Goal: Task Accomplishment & Management: Manage account settings

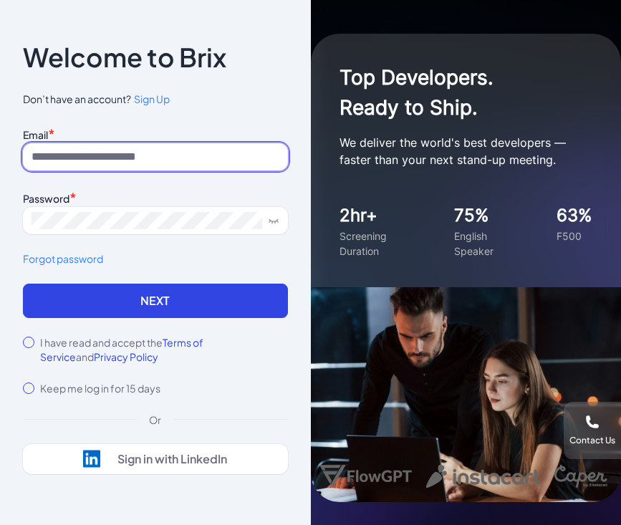
type input "**********"
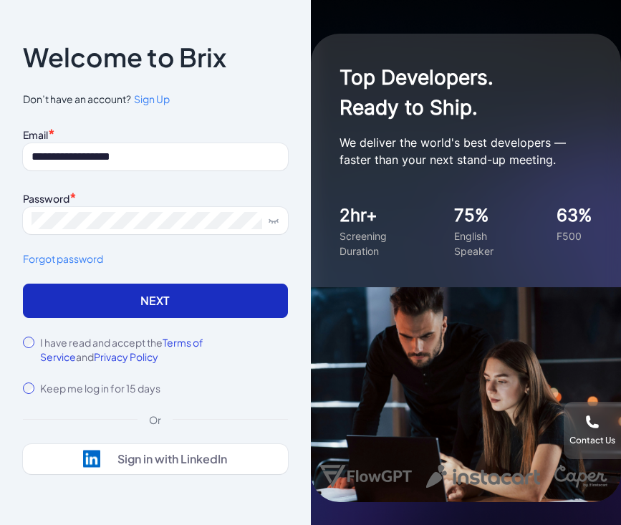
click at [133, 306] on button "Next" at bounding box center [155, 301] width 265 height 34
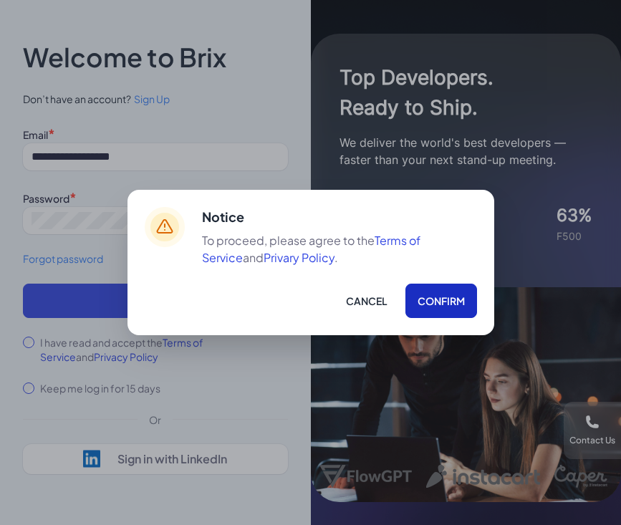
click at [443, 304] on button "Confirm" at bounding box center [441, 301] width 72 height 34
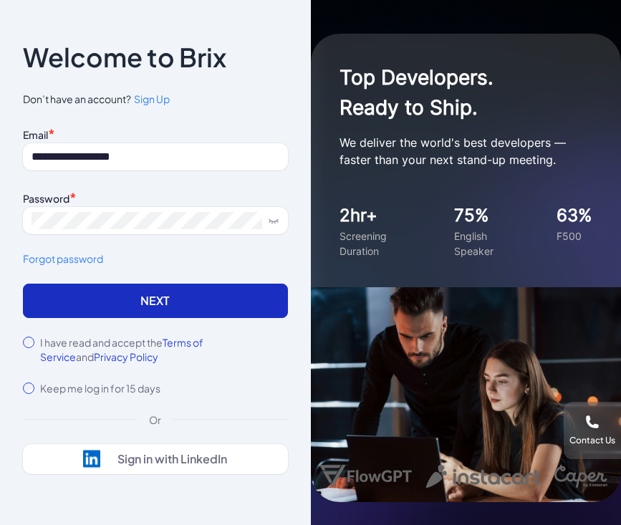
click at [146, 312] on button "Next" at bounding box center [155, 301] width 265 height 34
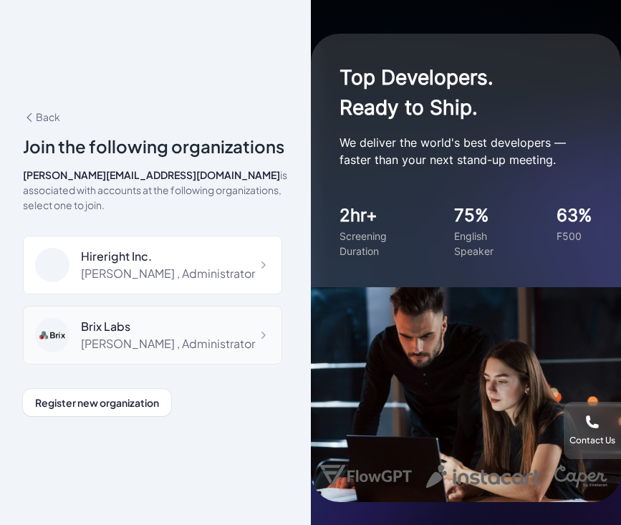
click at [87, 335] on div "[PERSON_NAME] , Administrator" at bounding box center [168, 343] width 174 height 17
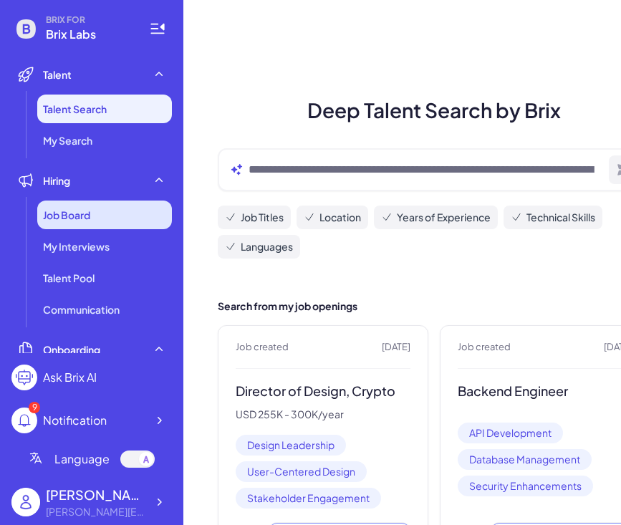
click at [90, 210] on span "Job Board" at bounding box center [66, 215] width 47 height 14
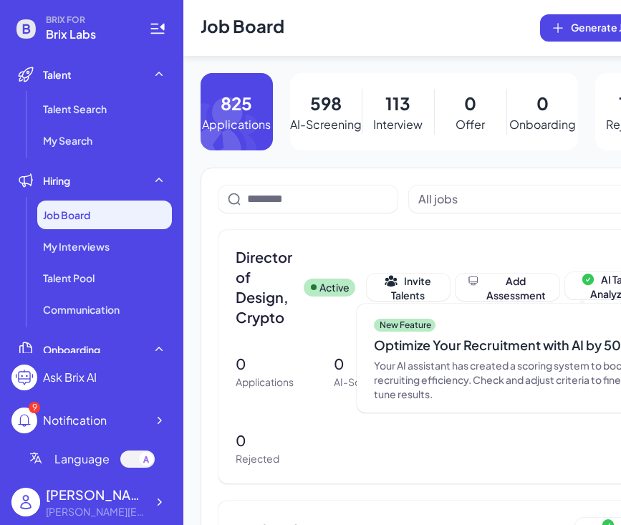
click at [390, 116] on p "Interview" at bounding box center [397, 124] width 49 height 17
click at [310, 106] on p "598" at bounding box center [326, 103] width 32 height 26
click at [240, 110] on icon at bounding box center [217, 129] width 49 height 64
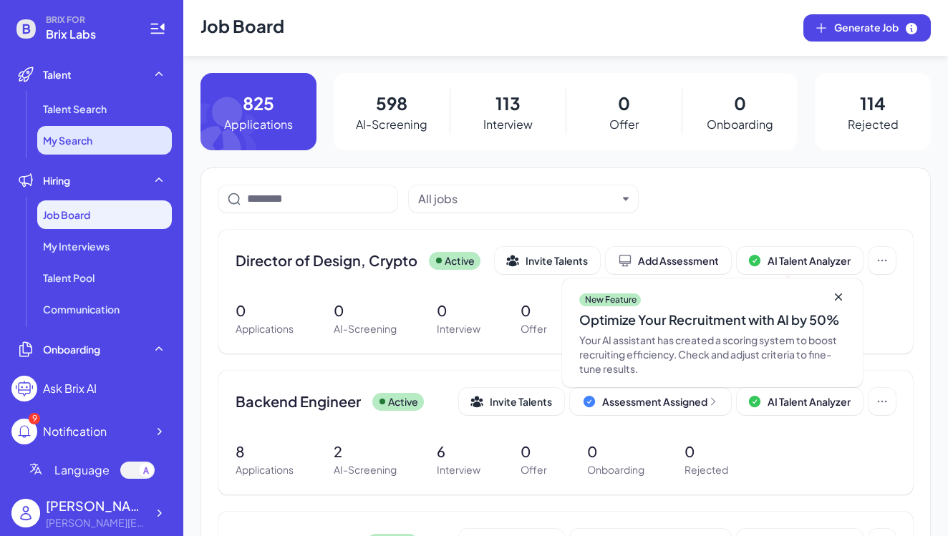
click at [118, 152] on li "My Search" at bounding box center [104, 140] width 135 height 29
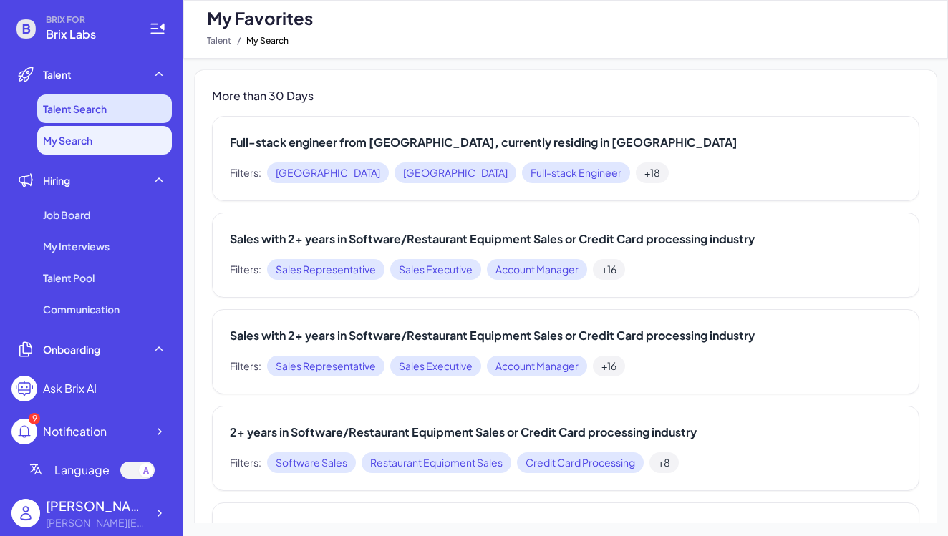
click at [85, 115] on span "Talent Search" at bounding box center [75, 109] width 64 height 14
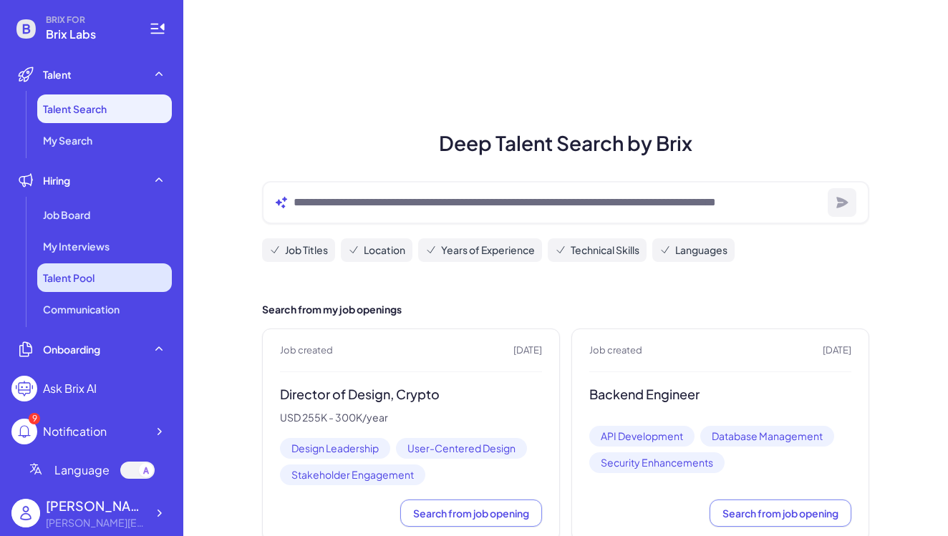
click at [80, 282] on span "Talent Pool" at bounding box center [69, 278] width 52 height 14
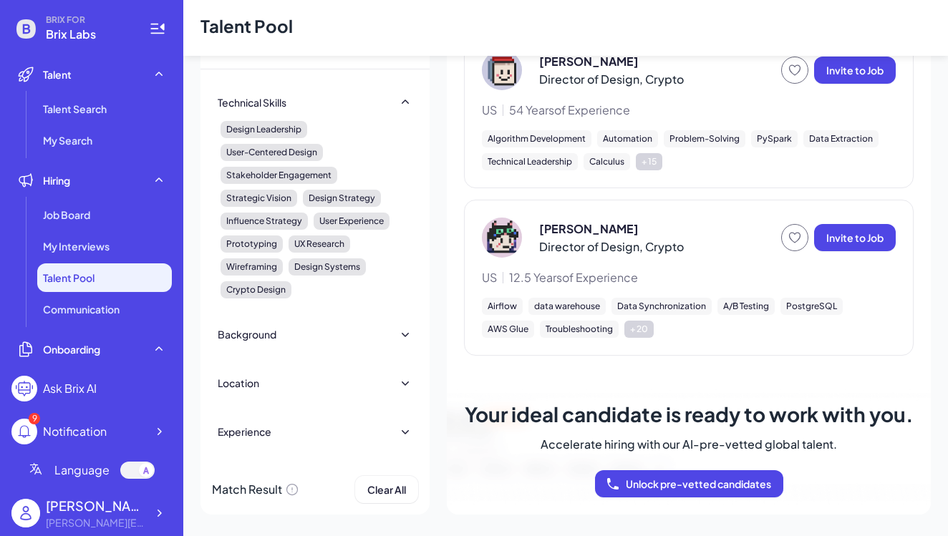
scroll to position [399, 0]
click at [404, 333] on icon at bounding box center [405, 334] width 14 height 14
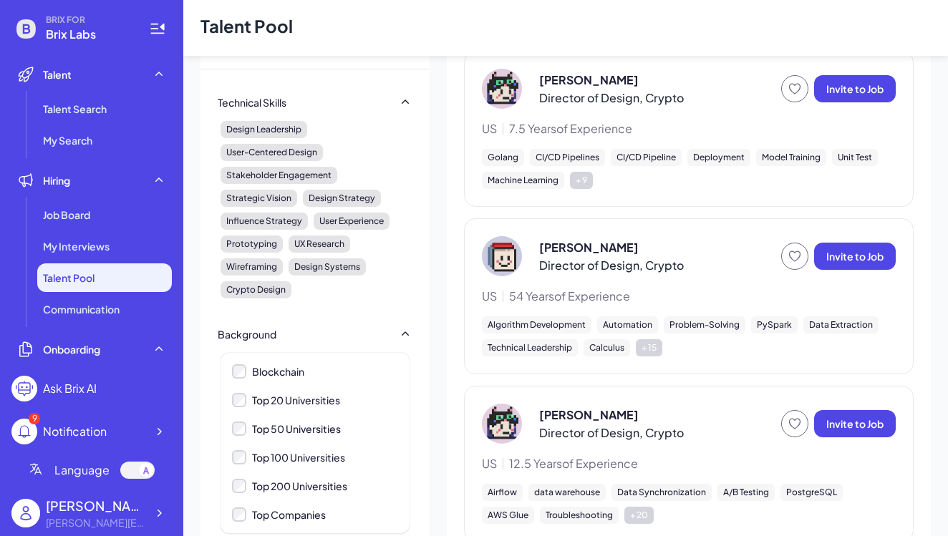
click at [407, 341] on icon at bounding box center [405, 334] width 14 height 14
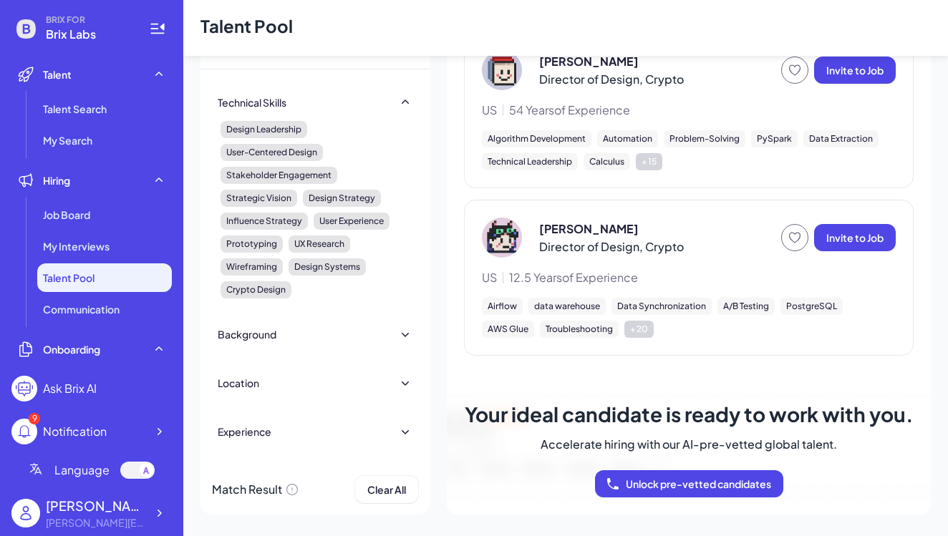
scroll to position [0, 0]
click at [405, 430] on icon at bounding box center [405, 432] width 14 height 14
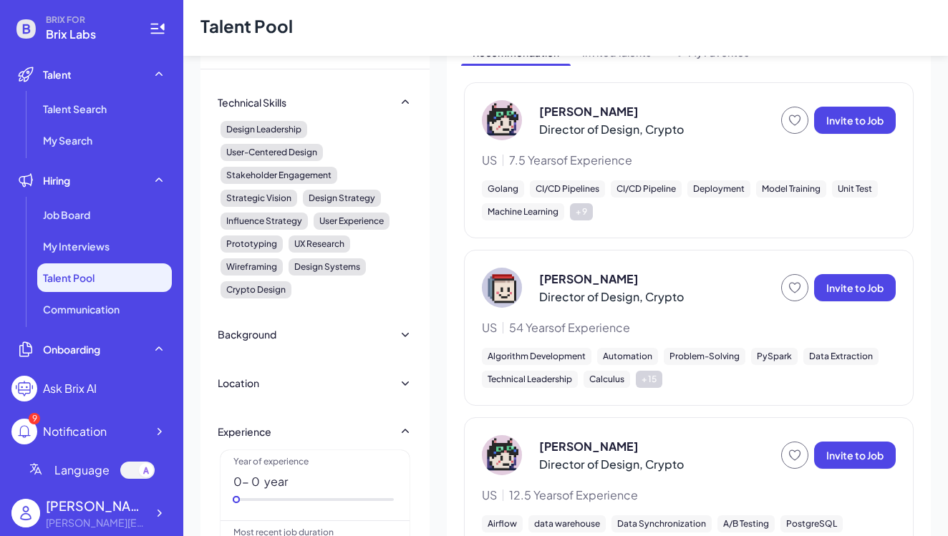
click at [405, 430] on icon at bounding box center [405, 431] width 7 height 4
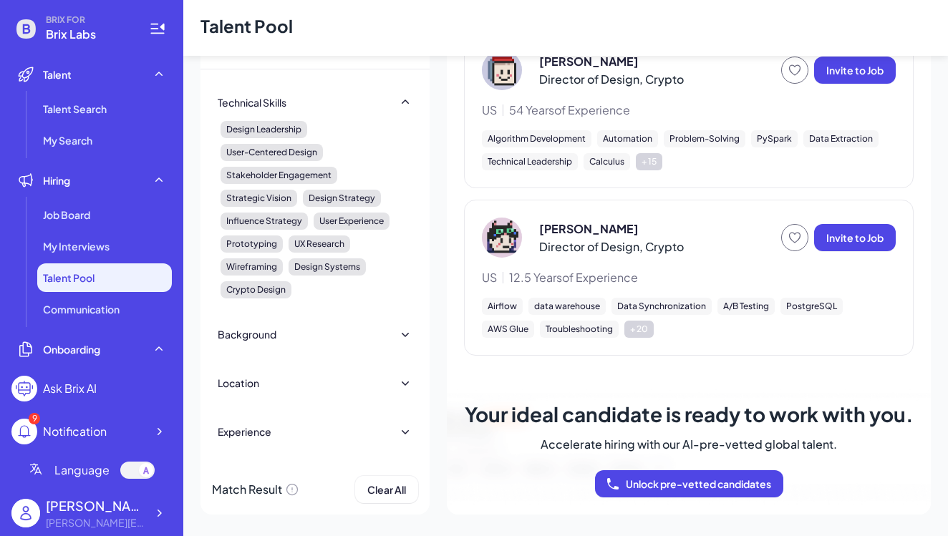
click at [405, 387] on icon at bounding box center [405, 383] width 14 height 14
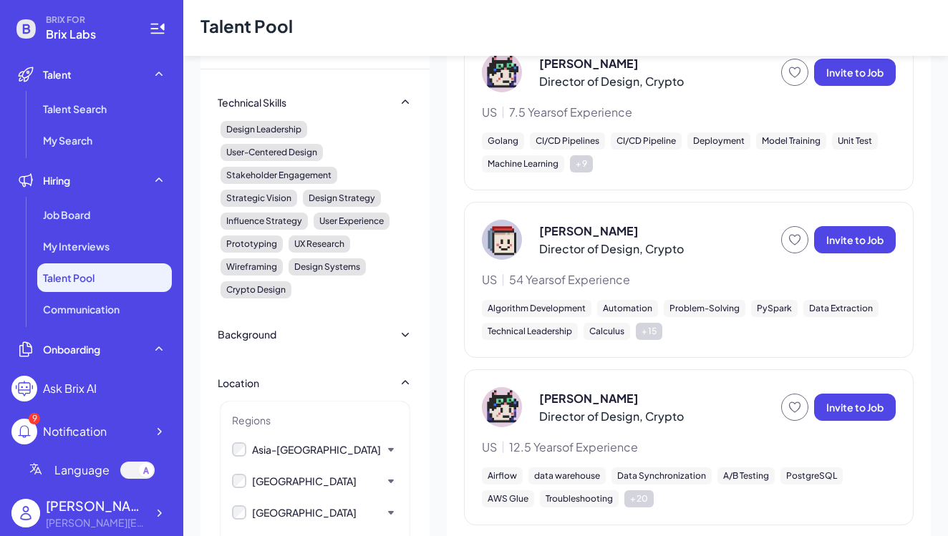
click at [405, 387] on icon at bounding box center [405, 383] width 14 height 14
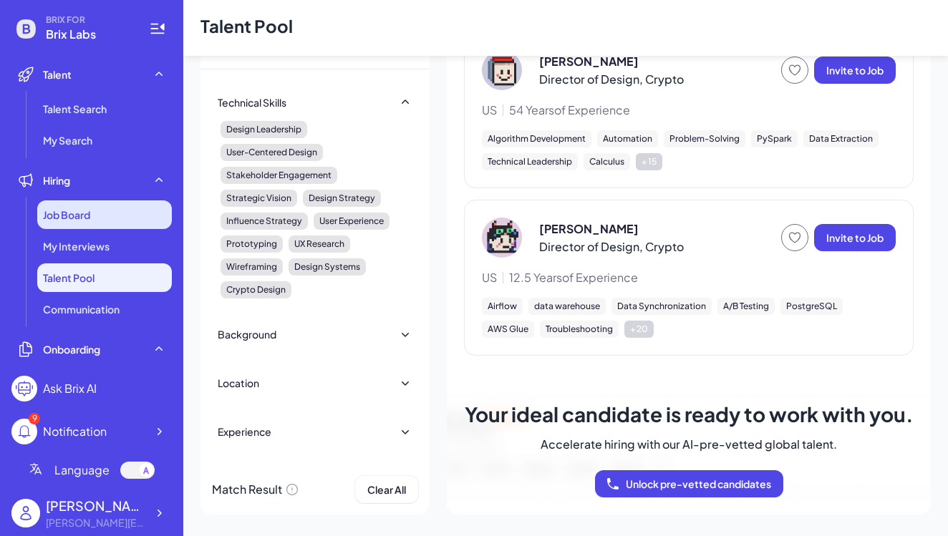
click at [69, 219] on span "Job Board" at bounding box center [66, 215] width 47 height 14
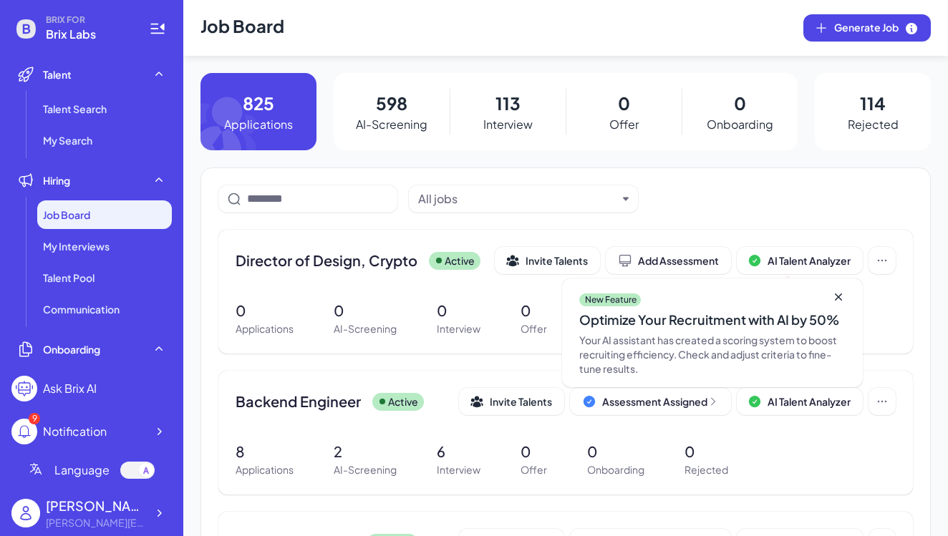
click at [74, 214] on span "Job Board" at bounding box center [66, 215] width 47 height 14
click at [71, 248] on span "My Interviews" at bounding box center [76, 246] width 67 height 14
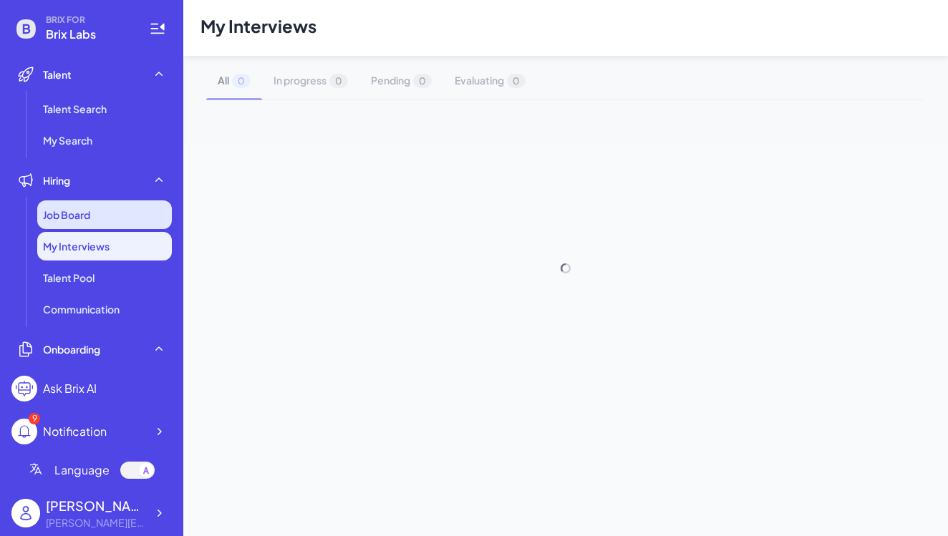
click at [71, 210] on span "Job Board" at bounding box center [66, 215] width 47 height 14
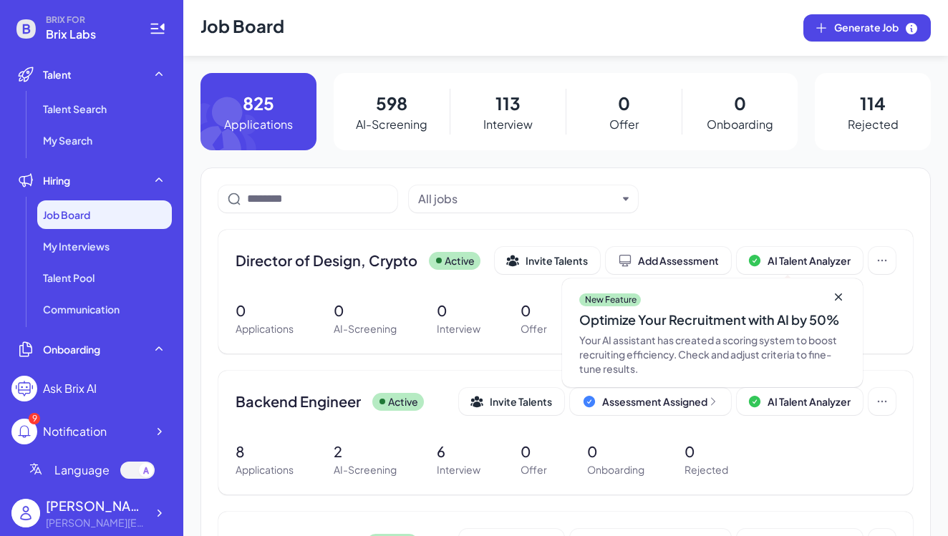
click at [239, 125] on icon at bounding box center [242, 111] width 82 height 77
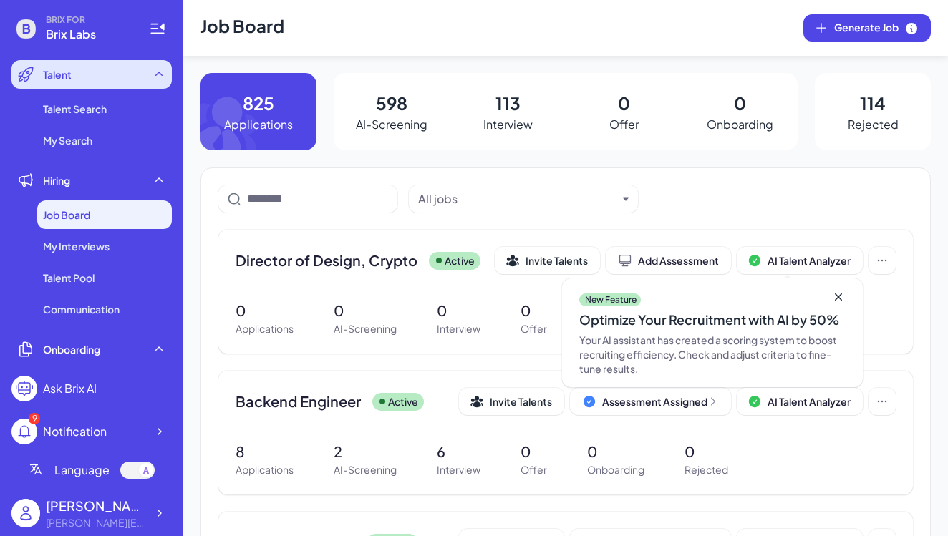
click at [60, 77] on span "Talent" at bounding box center [57, 74] width 29 height 14
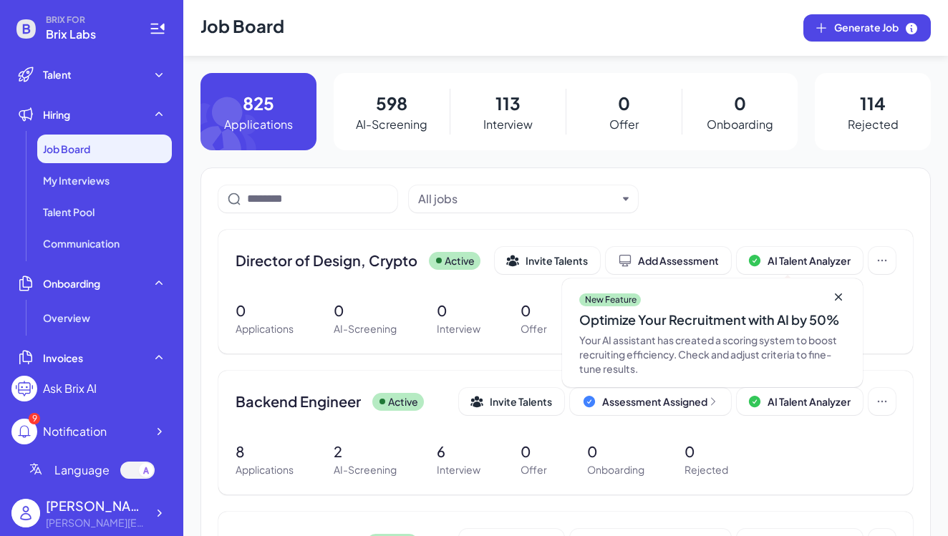
click at [71, 152] on span "Job Board" at bounding box center [66, 149] width 47 height 14
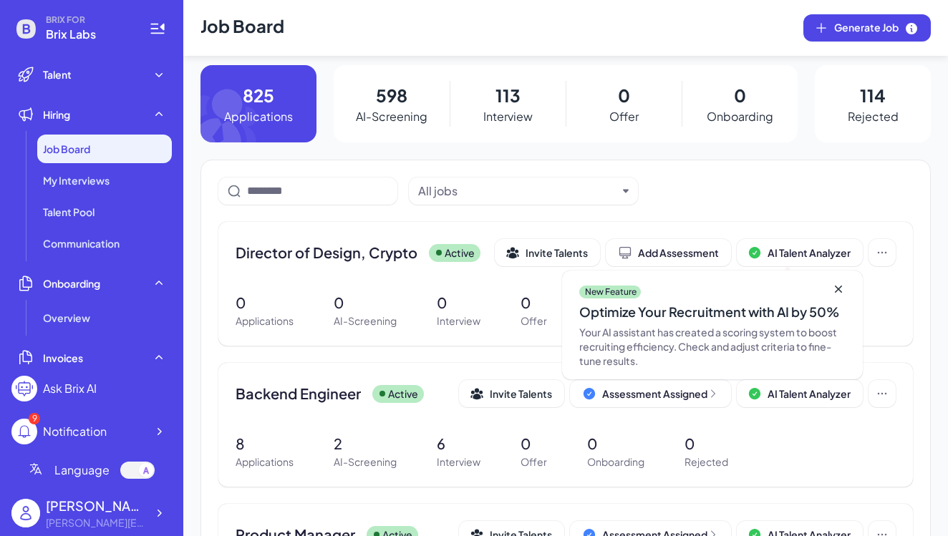
click at [400, 101] on p "598" at bounding box center [392, 95] width 32 height 26
click at [388, 85] on p "598" at bounding box center [392, 95] width 32 height 26
click at [154, 360] on icon at bounding box center [159, 358] width 14 height 14
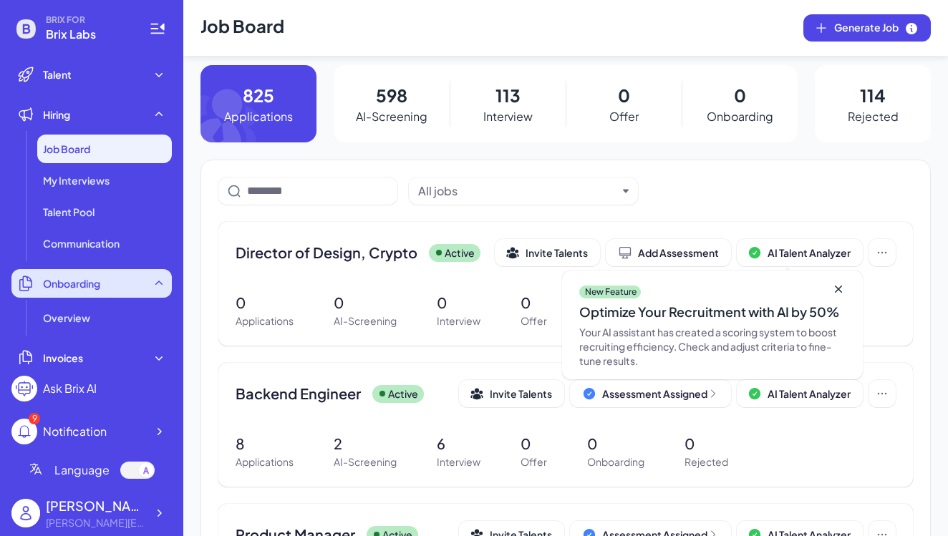
click at [160, 281] on icon at bounding box center [159, 283] width 14 height 14
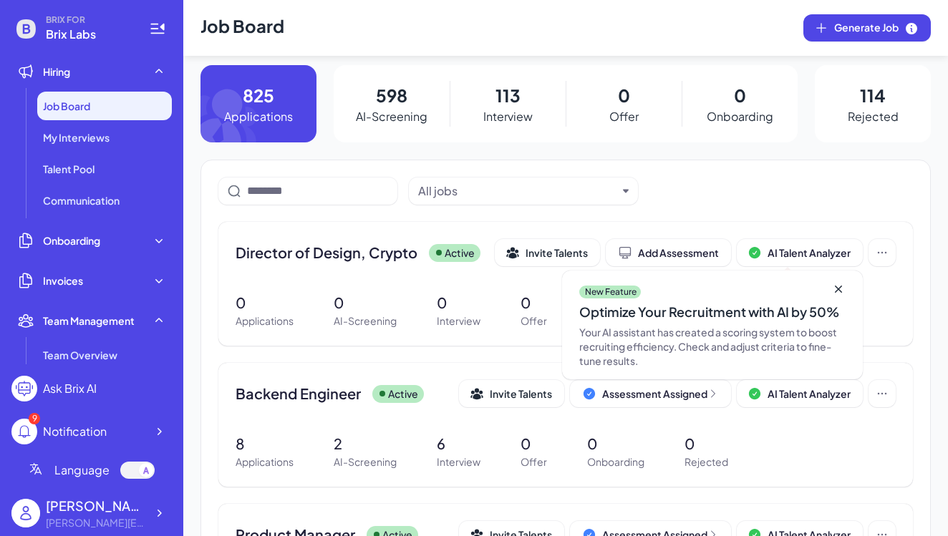
scroll to position [27, 0]
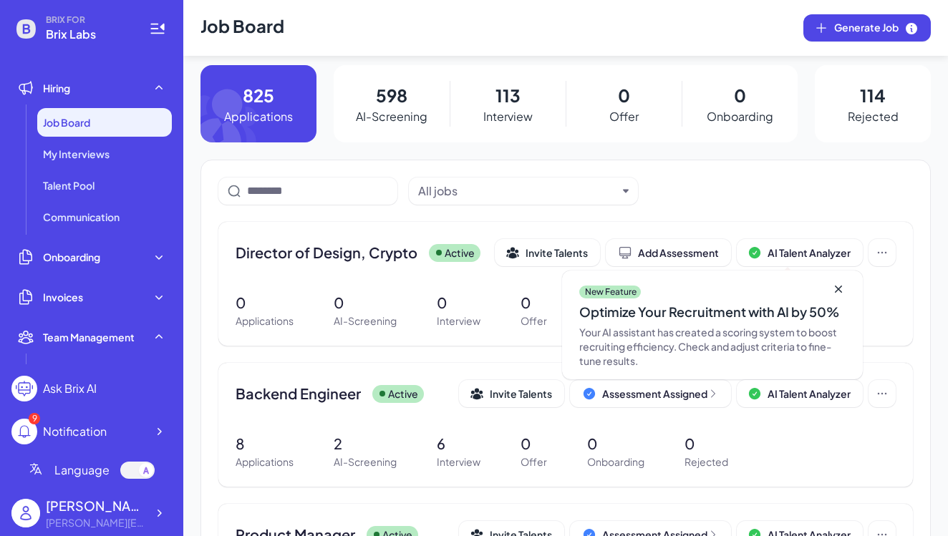
click at [114, 112] on div "Job Board" at bounding box center [104, 122] width 135 height 29
click at [154, 89] on icon at bounding box center [159, 88] width 14 height 14
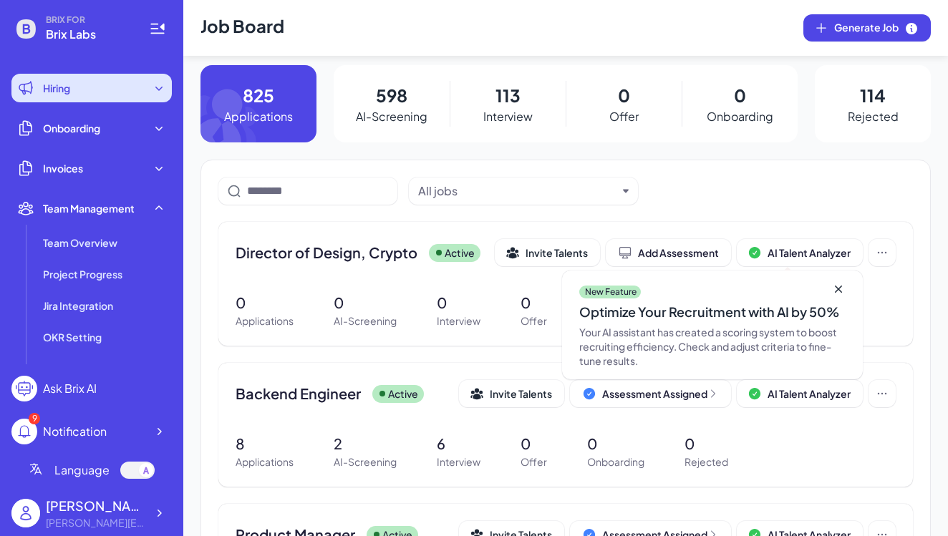
click at [160, 84] on icon at bounding box center [159, 88] width 14 height 14
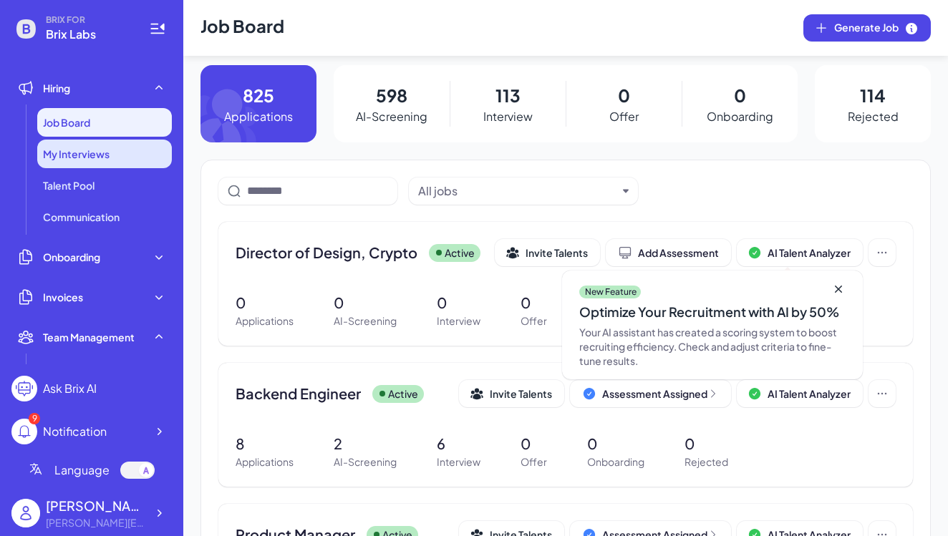
click at [122, 162] on div "My Interviews" at bounding box center [104, 154] width 135 height 29
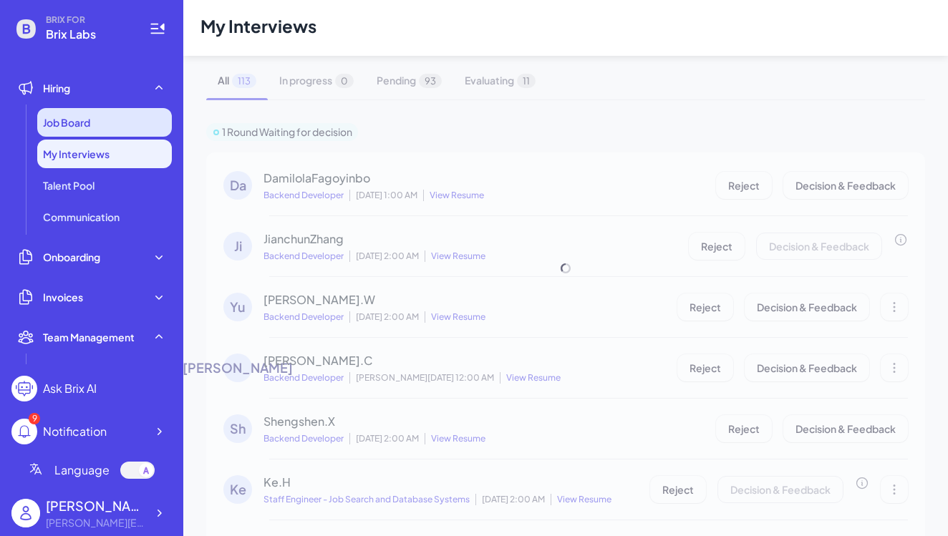
click at [90, 124] on span "Job Board" at bounding box center [66, 122] width 47 height 14
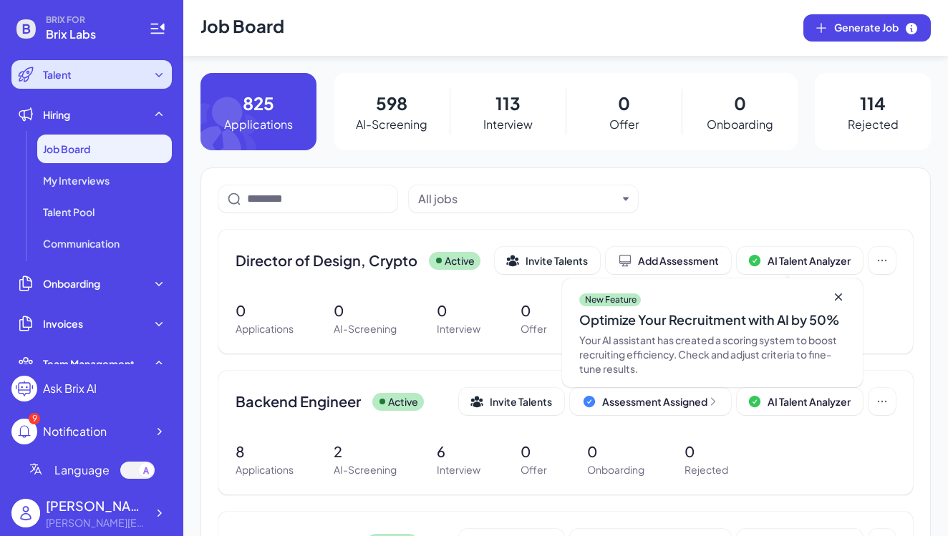
click at [93, 81] on div "Talent" at bounding box center [91, 74] width 160 height 29
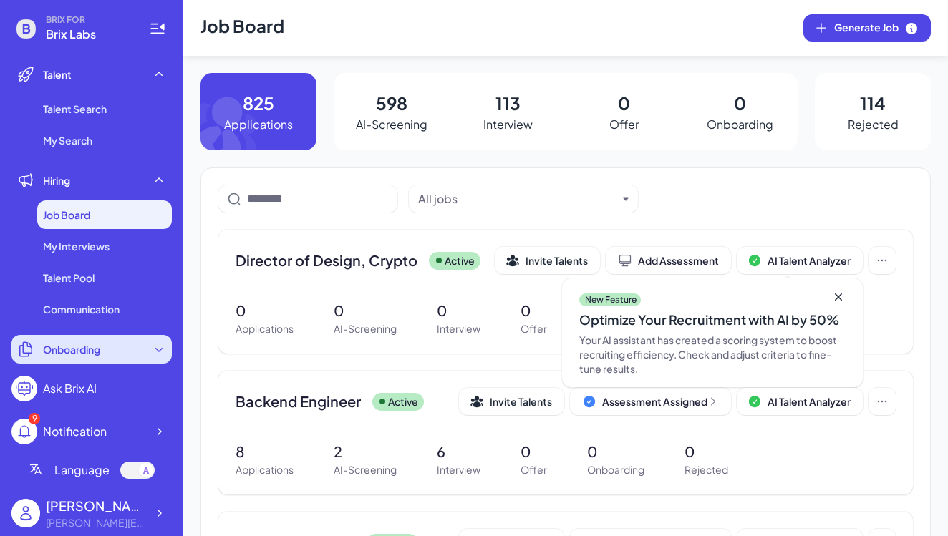
click at [159, 352] on icon at bounding box center [158, 350] width 7 height 4
click at [159, 351] on icon at bounding box center [159, 349] width 14 height 14
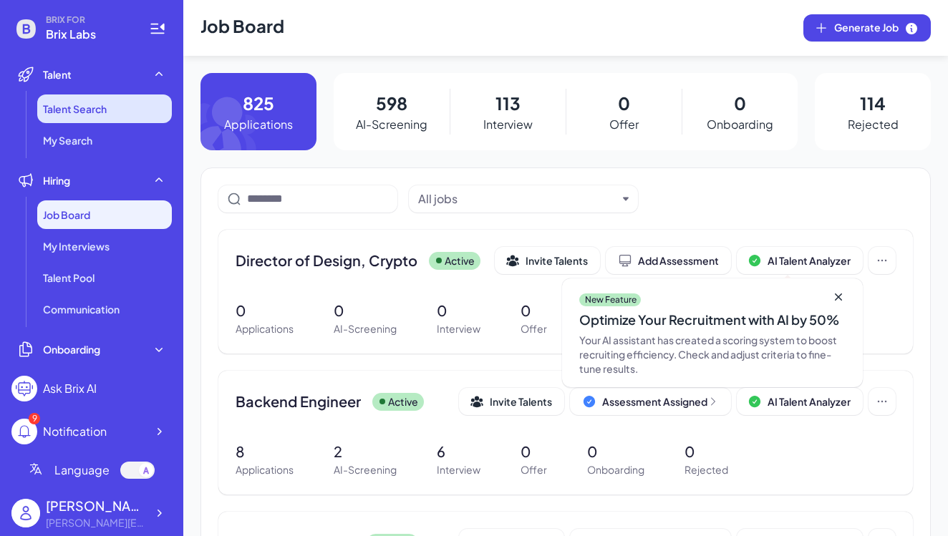
click at [97, 107] on span "Talent Search" at bounding box center [75, 109] width 64 height 14
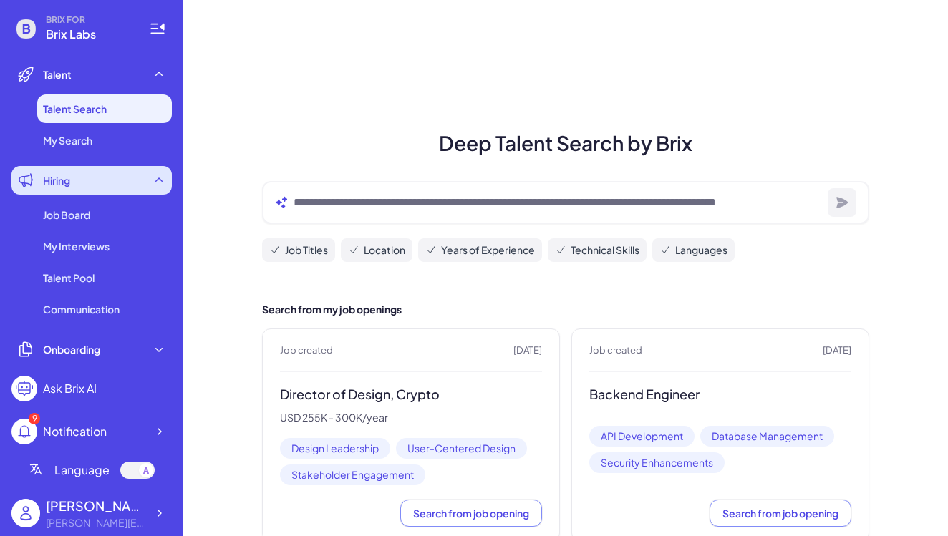
click at [156, 183] on icon at bounding box center [159, 180] width 14 height 14
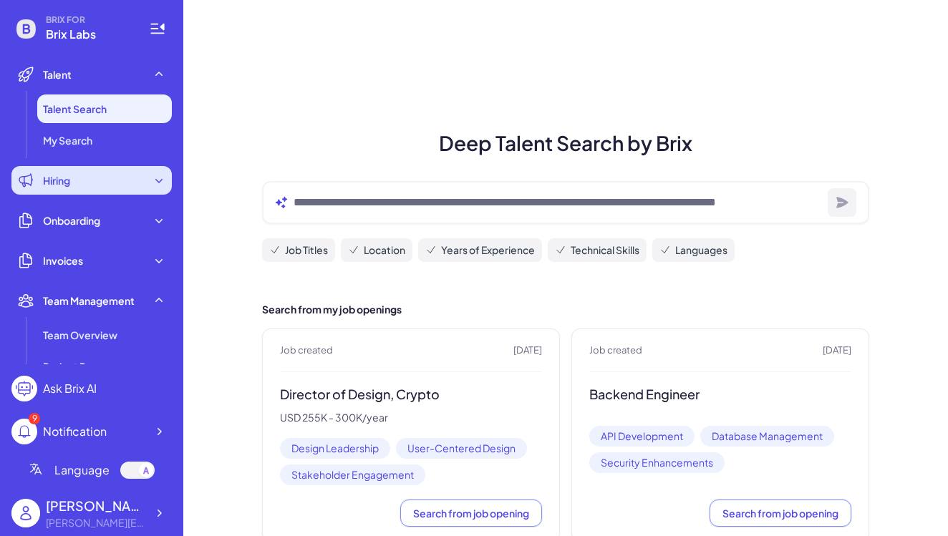
click at [155, 183] on icon at bounding box center [159, 180] width 14 height 14
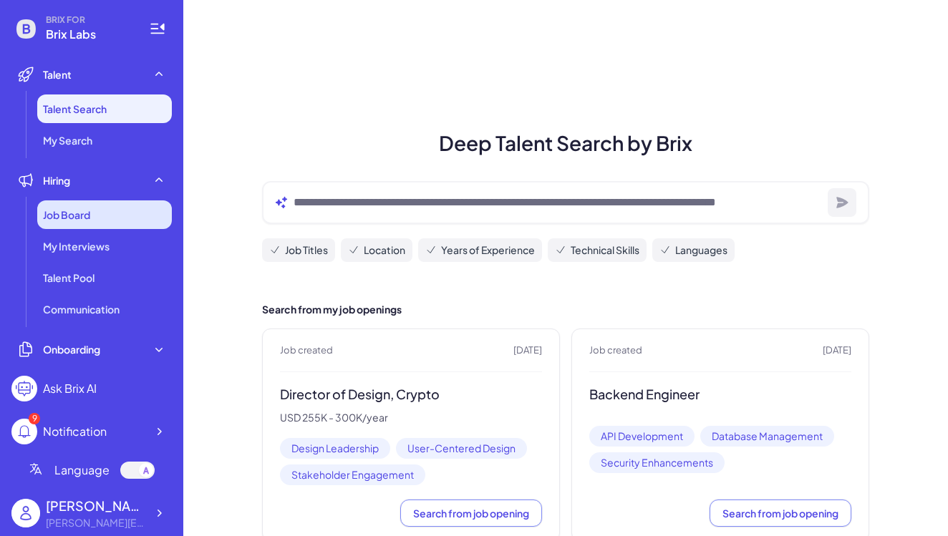
click at [90, 218] on span "Job Board" at bounding box center [66, 215] width 47 height 14
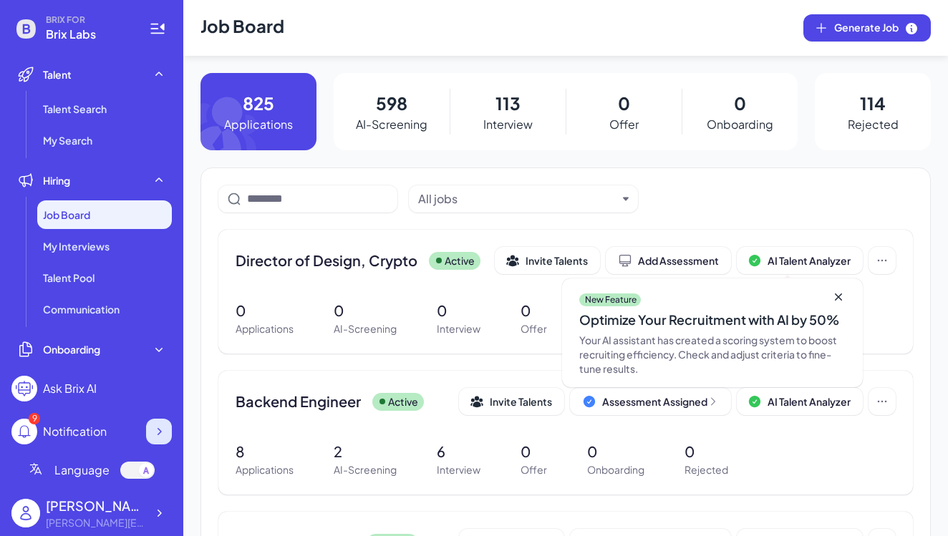
click at [158, 434] on icon at bounding box center [160, 431] width 4 height 7
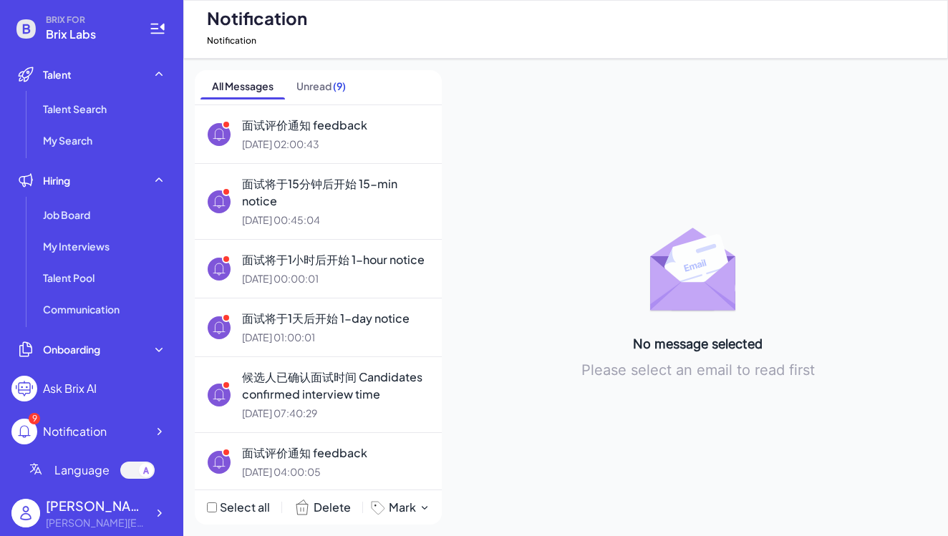
click at [29, 431] on circle at bounding box center [24, 432] width 26 height 26
click at [162, 516] on icon at bounding box center [159, 513] width 14 height 14
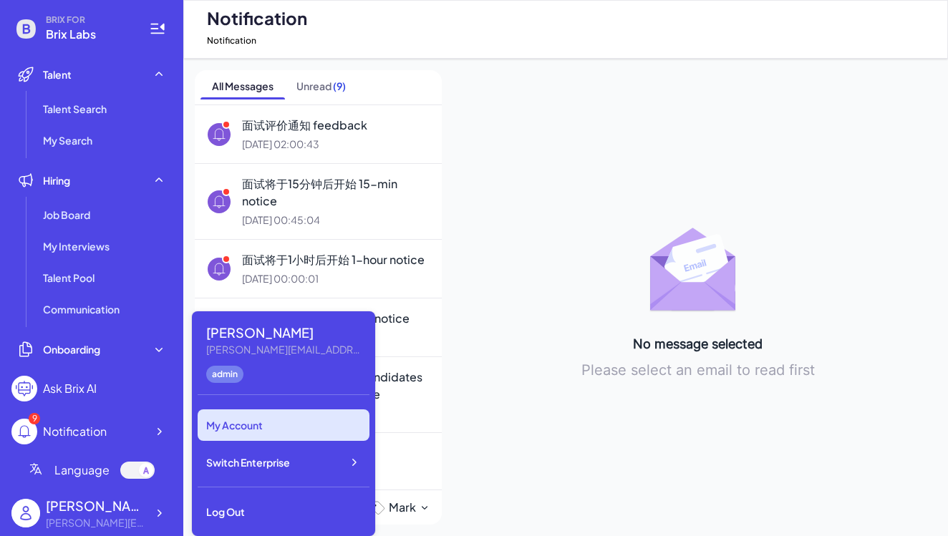
click at [254, 417] on div "My Account" at bounding box center [284, 426] width 172 height 32
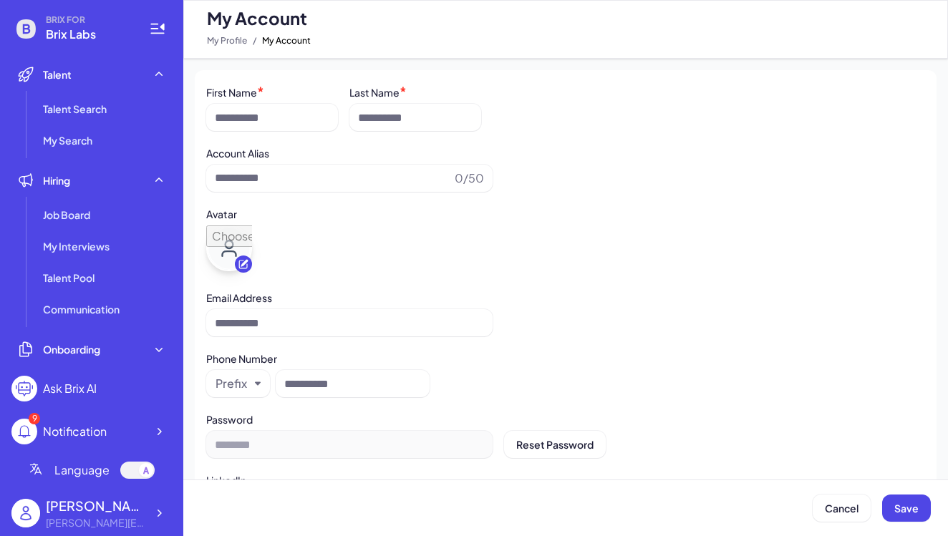
type input "**********"
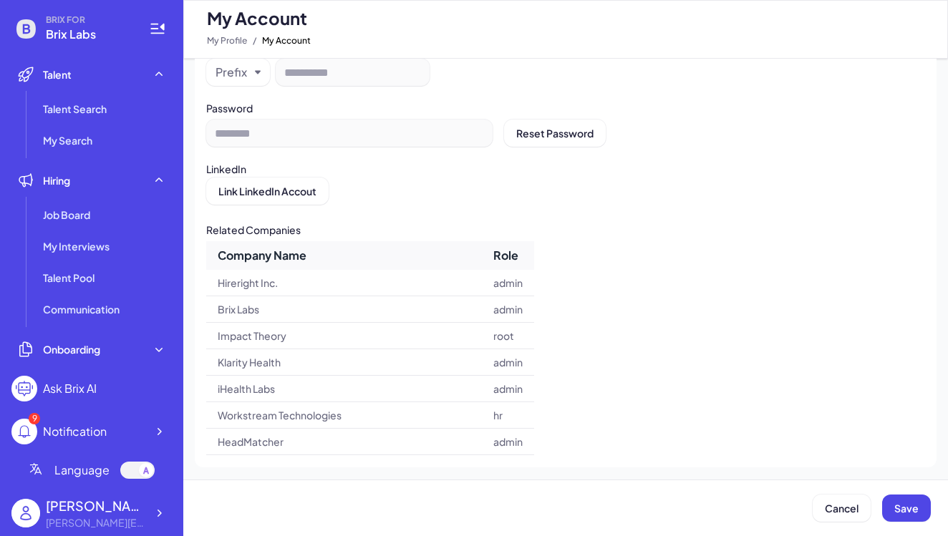
scroll to position [349, 0]
click at [279, 282] on td "Hireright Inc." at bounding box center [344, 283] width 276 height 27
click at [122, 348] on div "Onboarding" at bounding box center [91, 349] width 160 height 29
click at [158, 29] on icon at bounding box center [154, 28] width 8 height 1
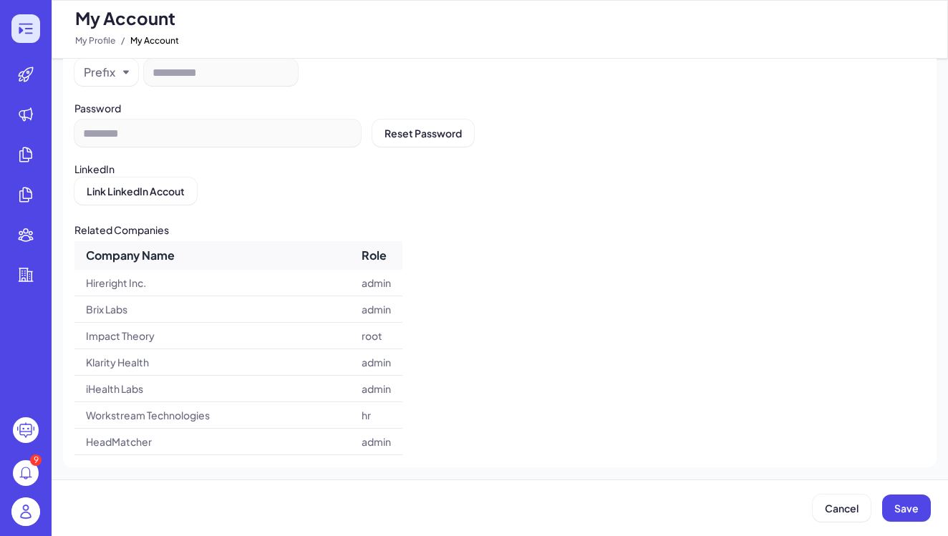
click at [35, 32] on div at bounding box center [25, 28] width 29 height 29
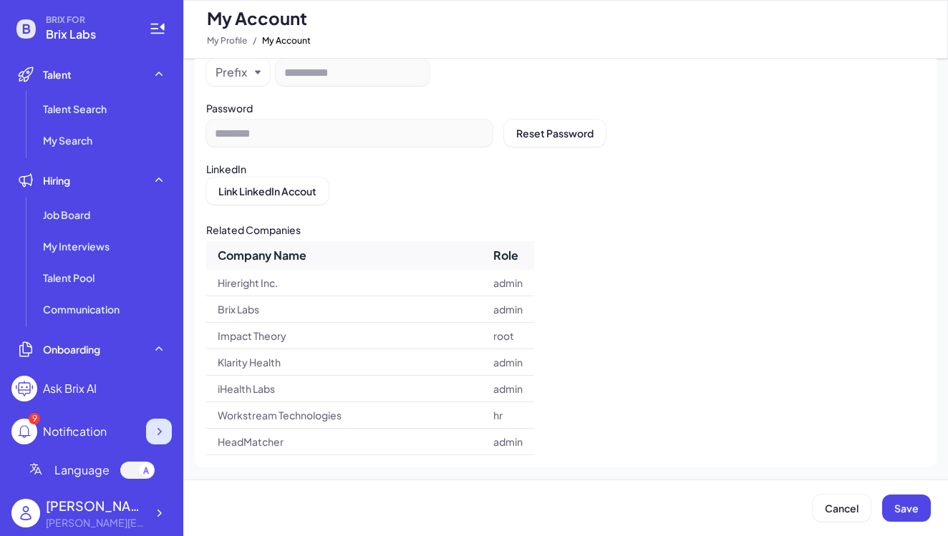
click at [158, 435] on icon at bounding box center [160, 431] width 4 height 7
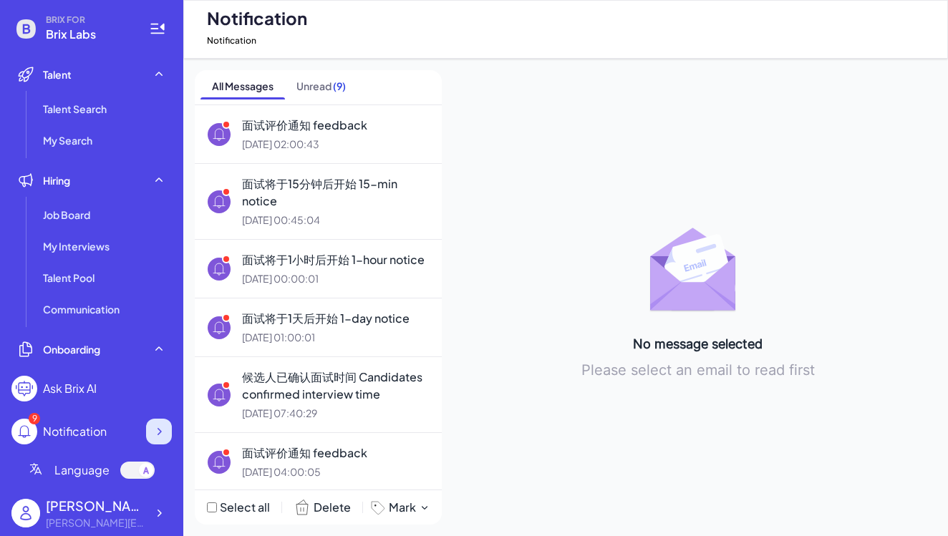
click at [158, 435] on icon at bounding box center [160, 431] width 4 height 7
